Goal: Information Seeking & Learning: Learn about a topic

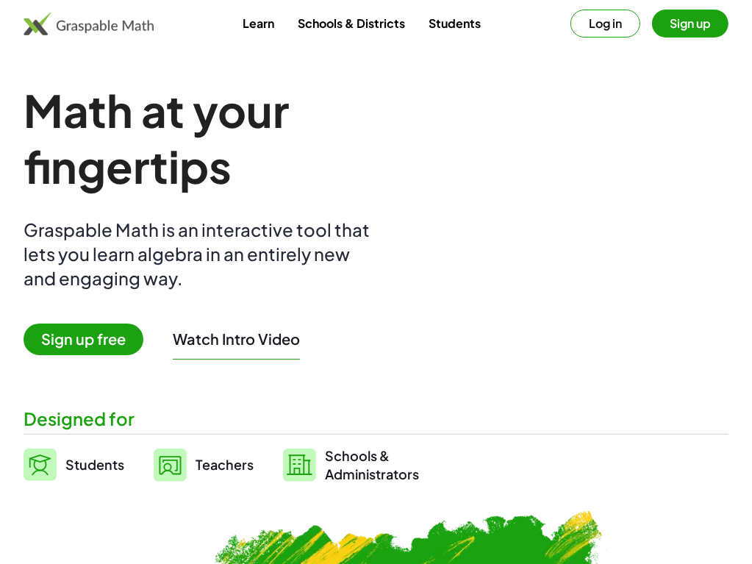
click at [362, 26] on link "Schools & Districts" at bounding box center [351, 23] width 131 height 27
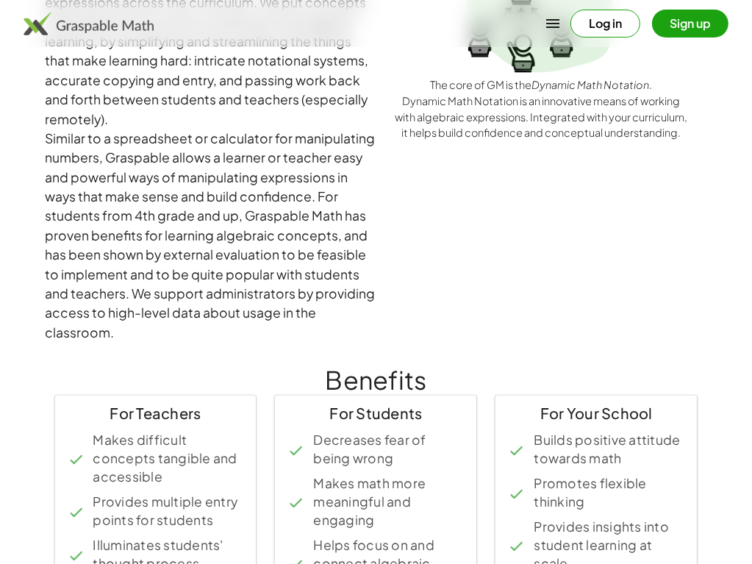
scroll to position [74, 0]
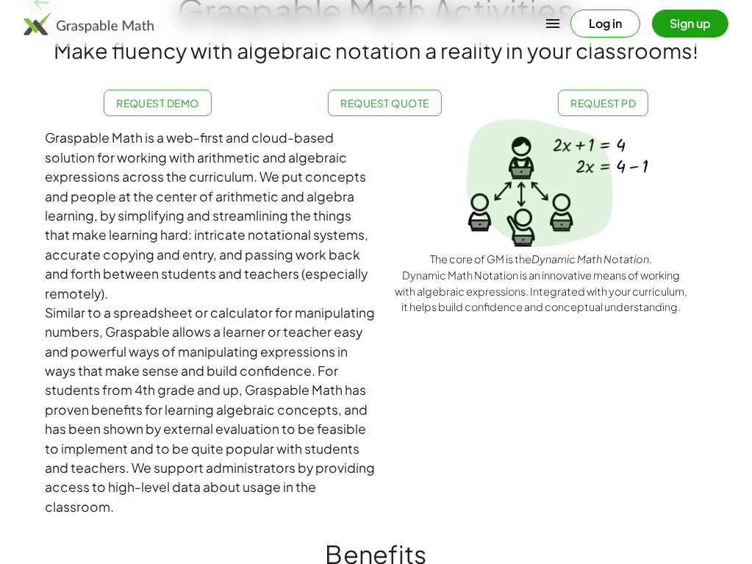
click at [550, 26] on icon "button" at bounding box center [553, 24] width 18 height 18
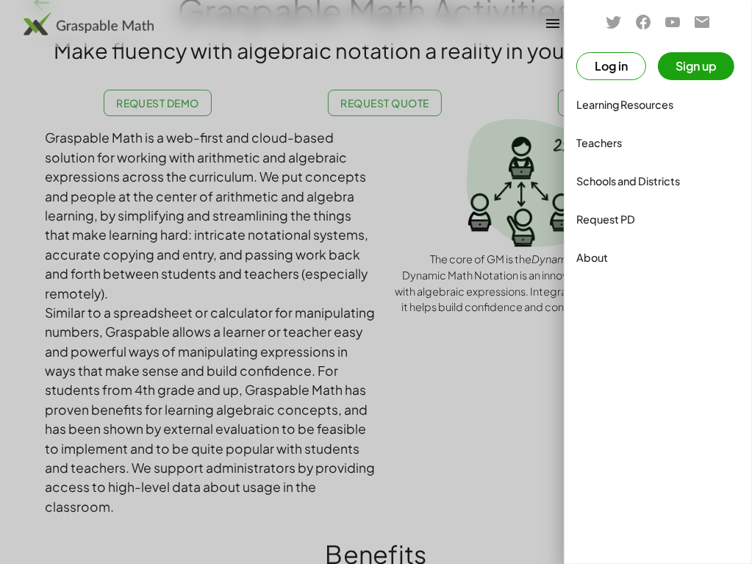
click at [689, 68] on button "Sign up" at bounding box center [696, 66] width 76 height 28
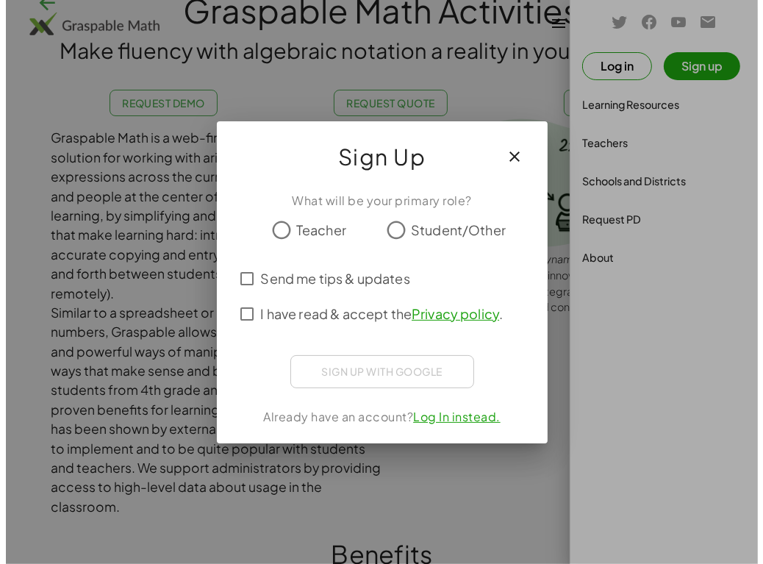
scroll to position [0, 0]
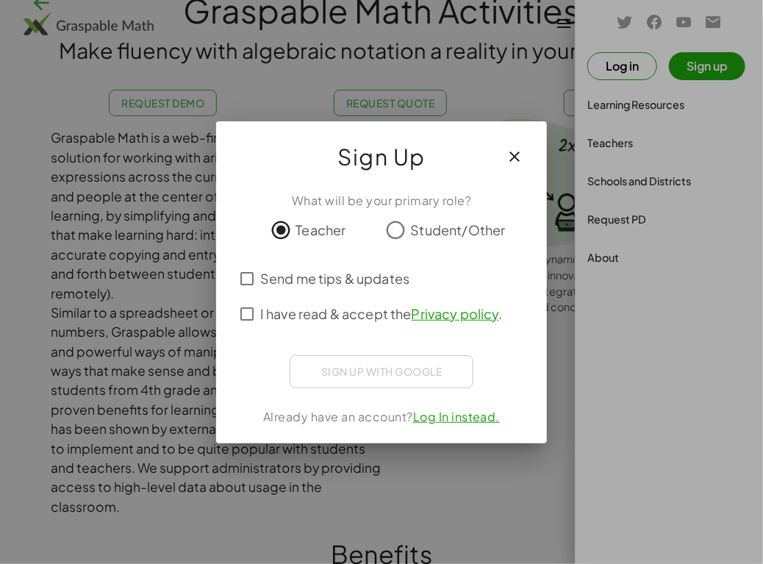
click at [349, 371] on div "Sign up with Google Sign in with Google Sign in with Google. Opens in new tab" at bounding box center [382, 371] width 184 height 33
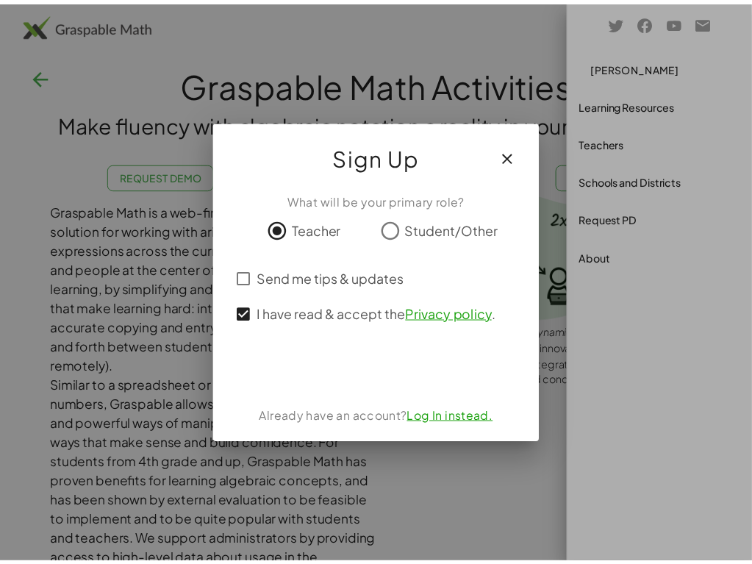
scroll to position [74, 0]
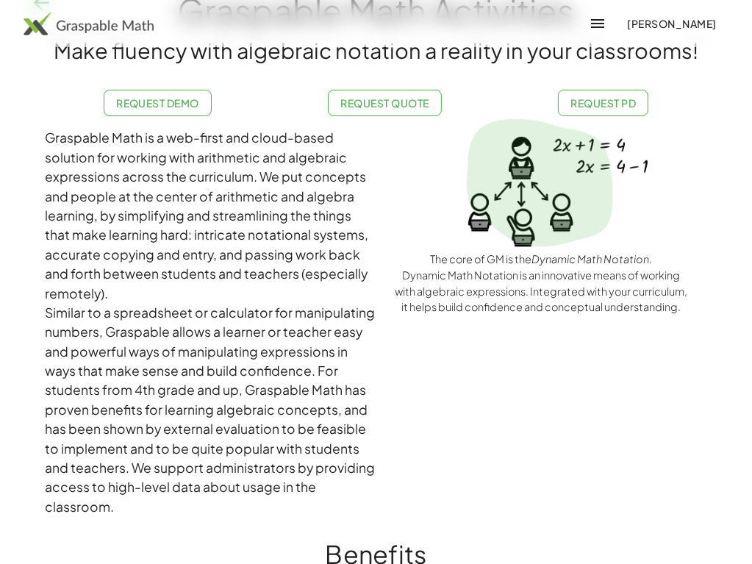
click at [589, 29] on icon "button" at bounding box center [598, 24] width 18 height 18
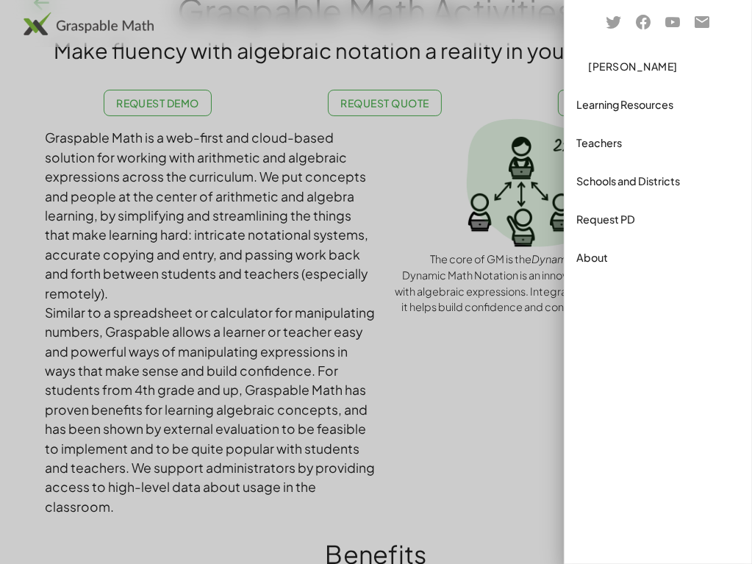
click at [609, 107] on div "Learning Resources" at bounding box center [658, 105] width 164 height 18
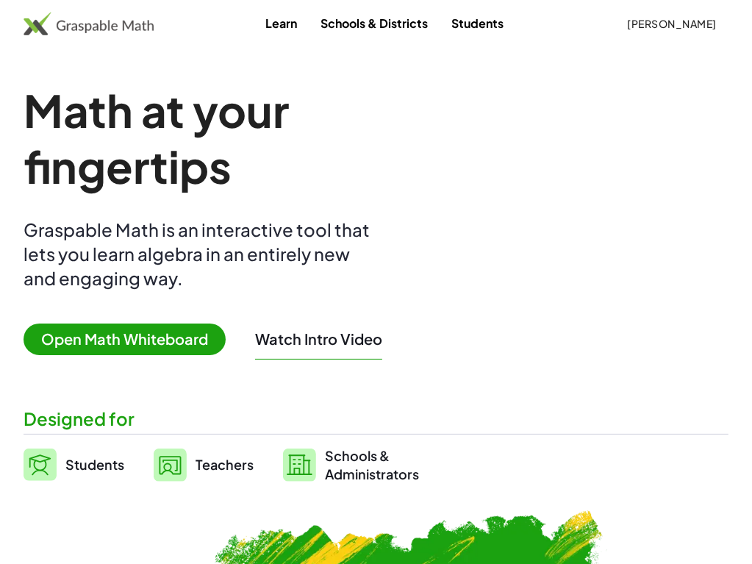
click at [138, 340] on span "Open Math Whiteboard" at bounding box center [125, 339] width 202 height 32
click at [284, 343] on button "Watch Intro Video" at bounding box center [318, 338] width 127 height 19
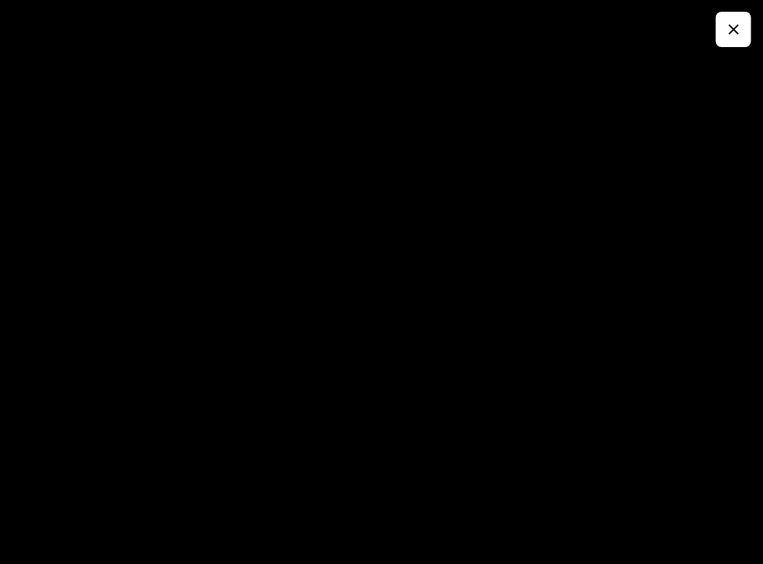
click at [728, 32] on icon "button" at bounding box center [734, 30] width 18 height 18
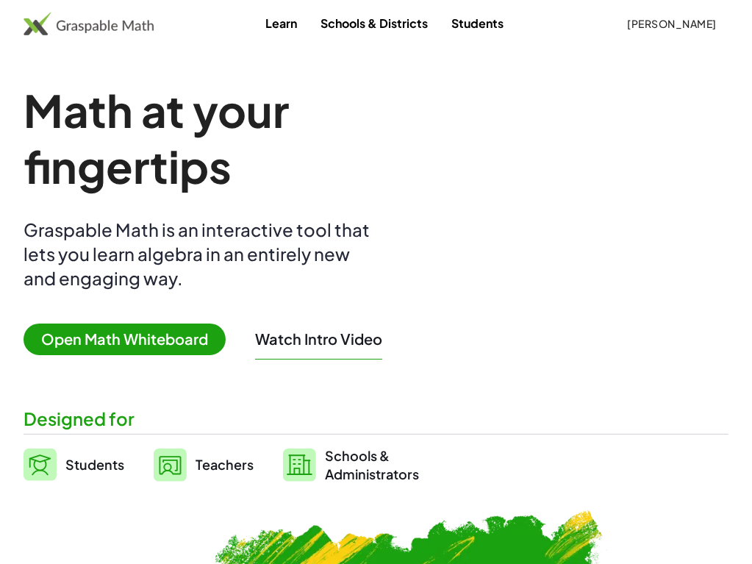
click at [320, 347] on button "Watch Intro Video" at bounding box center [318, 338] width 127 height 19
click at [284, 342] on button "Watch Intro Video" at bounding box center [318, 338] width 127 height 19
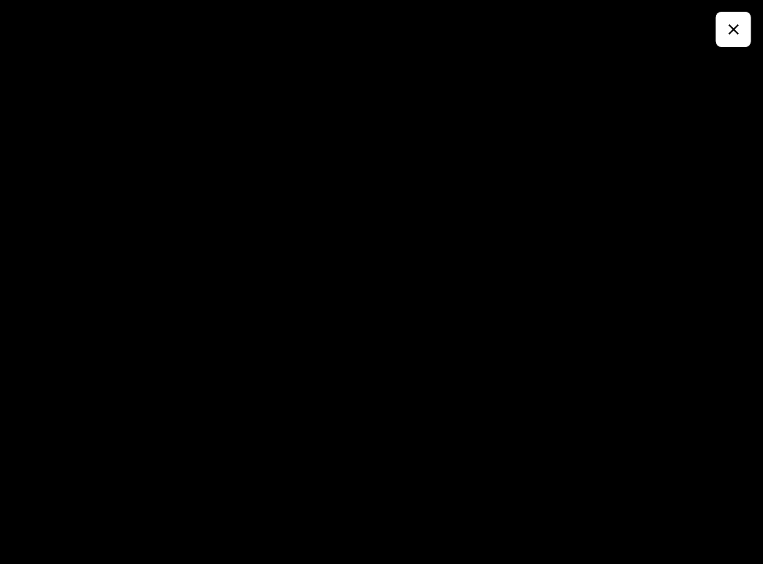
click at [735, 28] on icon "button" at bounding box center [734, 30] width 18 height 18
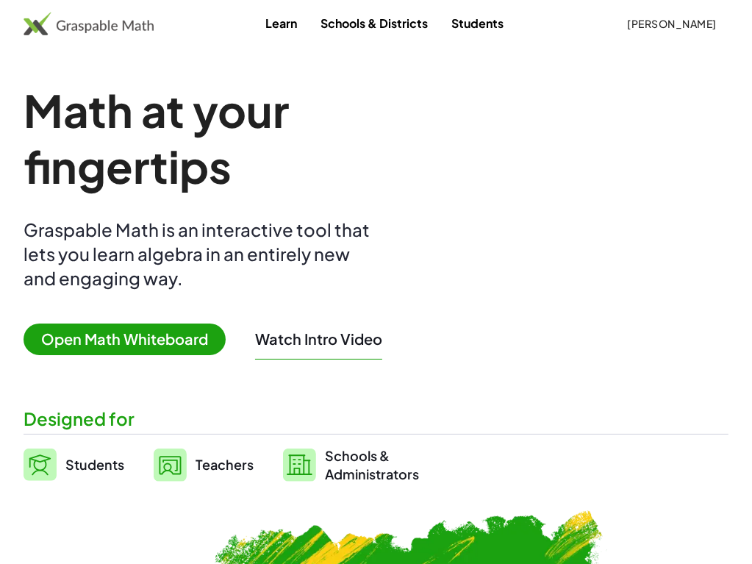
click at [212, 458] on span "Teachers" at bounding box center [225, 464] width 58 height 17
